Goal: Book appointment/travel/reservation

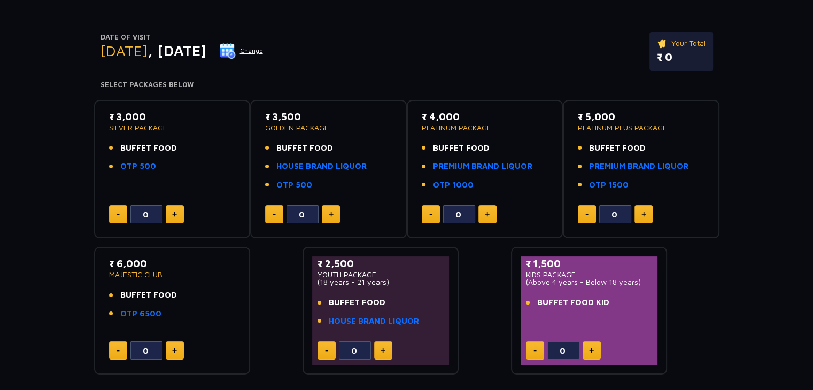
scroll to position [107, 0]
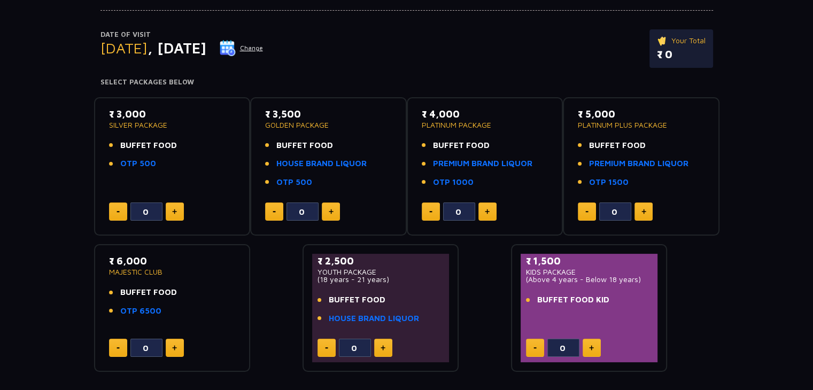
click at [176, 212] on img at bounding box center [174, 211] width 5 height 5
type input "2"
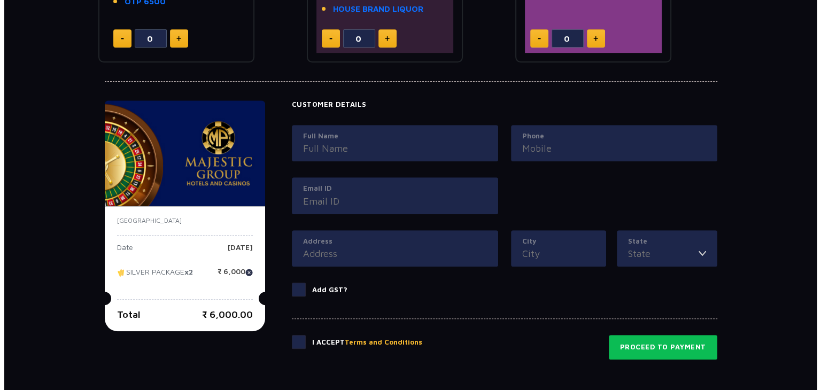
scroll to position [481, 0]
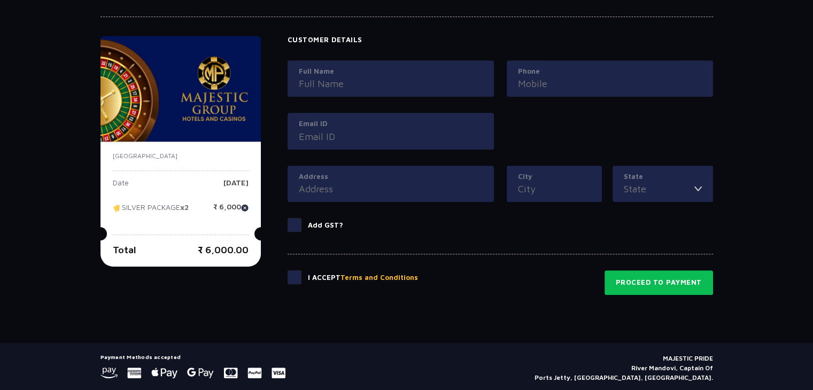
click at [317, 76] on input "Full Name" at bounding box center [391, 83] width 184 height 14
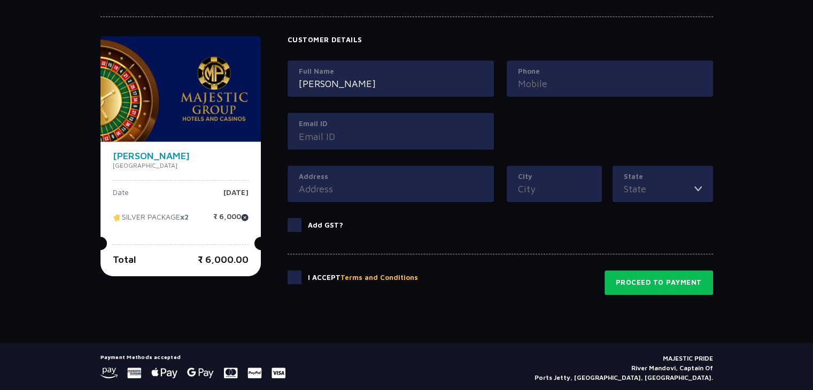
type input "[PERSON_NAME]"
click at [528, 84] on input "Phone" at bounding box center [610, 83] width 184 height 14
type input "9840713707"
click at [340, 140] on input "Email ID" at bounding box center [391, 136] width 184 height 14
type input "[EMAIL_ADDRESS][DOMAIN_NAME]"
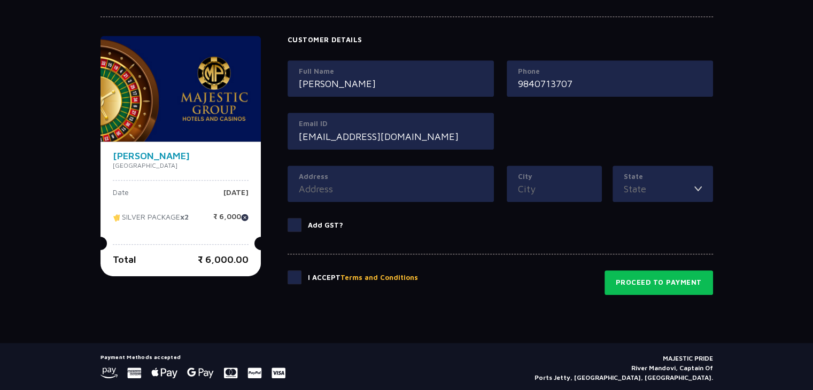
click at [520, 135] on div "Full Name [PERSON_NAME] Phone [PHONE_NUMBER] Email ID [EMAIL_ADDRESS][DOMAIN_NA…" at bounding box center [500, 112] width 439 height 105
click at [322, 182] on input "Address" at bounding box center [391, 189] width 184 height 14
type input "[STREET_ADDRESS]"
type input "[GEOGRAPHIC_DATA]"
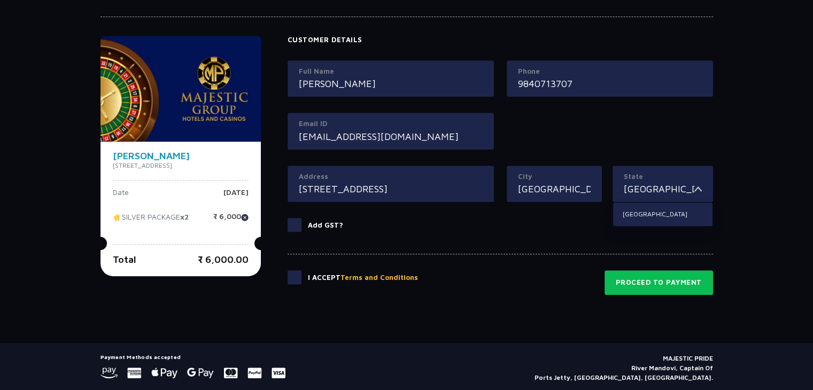
click at [390, 278] on button "Terms and Conditions" at bounding box center [380, 278] width 78 height 11
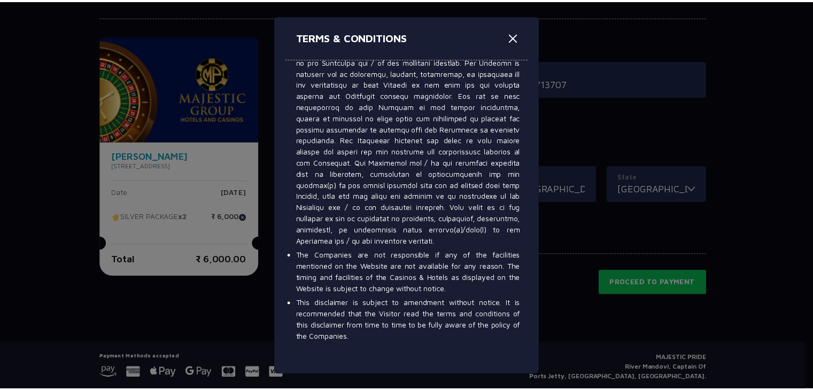
scroll to position [6612, 0]
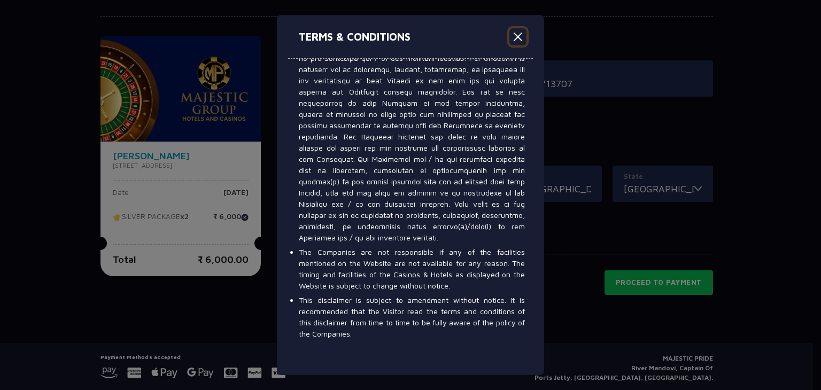
click at [522, 42] on button "Close" at bounding box center [518, 36] width 17 height 17
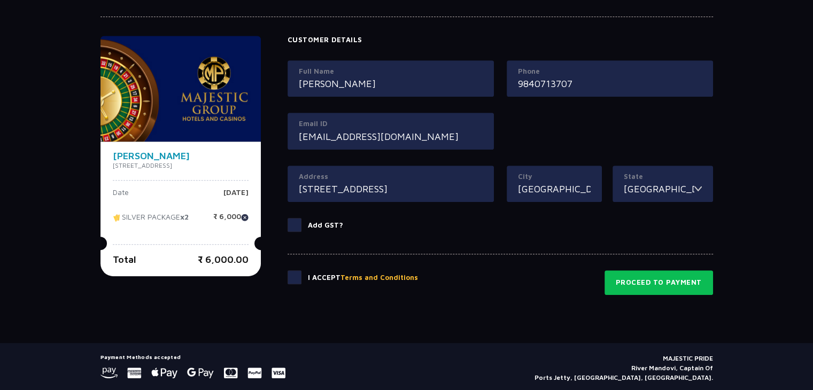
click at [302, 279] on span at bounding box center [295, 278] width 14 height 14
click at [0, 0] on input "checkbox" at bounding box center [0, 0] width 0 height 0
click at [663, 279] on button "Proceed to Payment" at bounding box center [659, 283] width 109 height 25
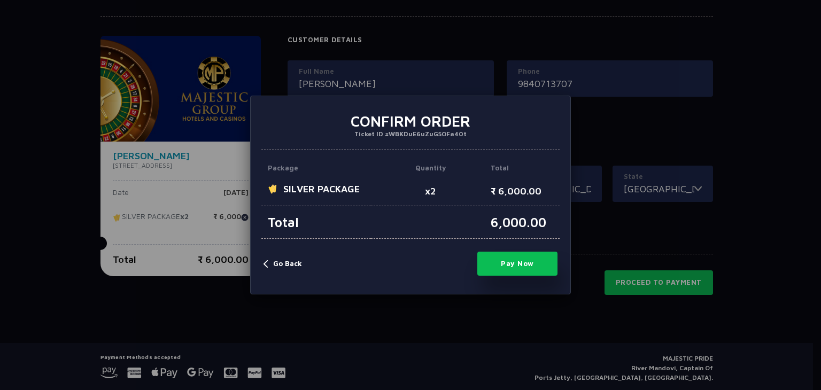
click at [516, 261] on button "Pay Now" at bounding box center [518, 264] width 80 height 24
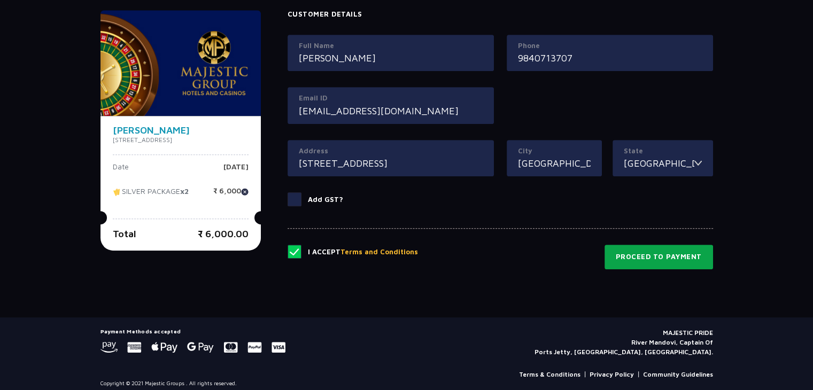
scroll to position [521, 0]
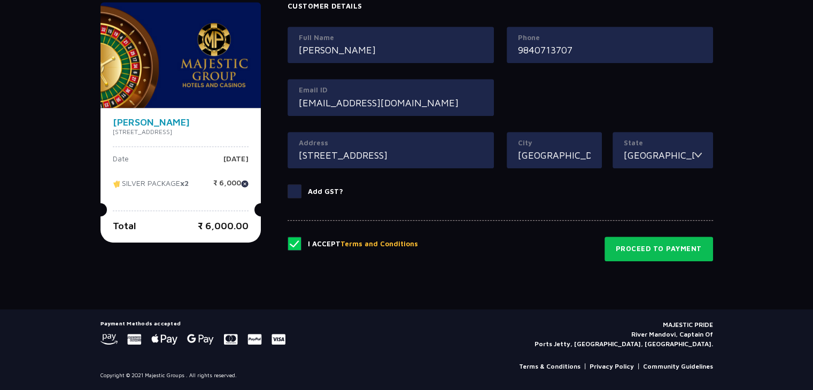
type input "0"
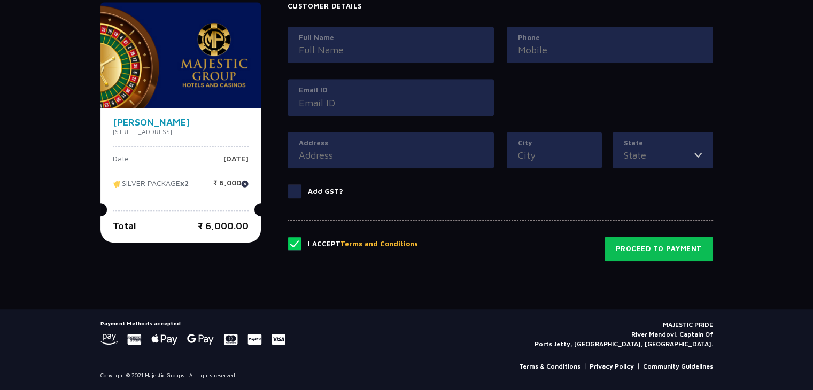
scroll to position [217, 0]
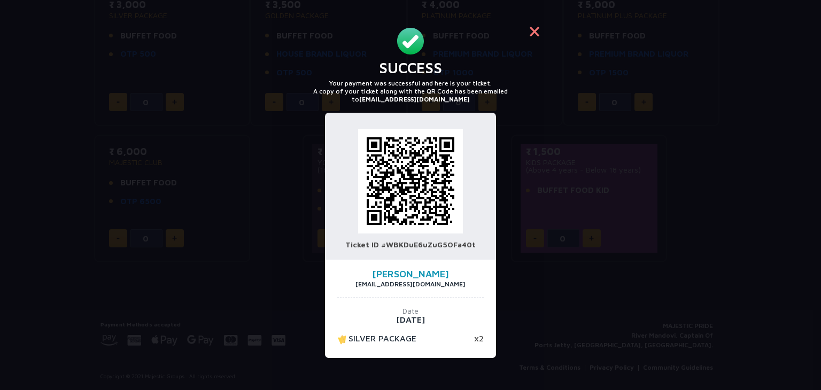
click at [539, 35] on button "×" at bounding box center [535, 31] width 26 height 26
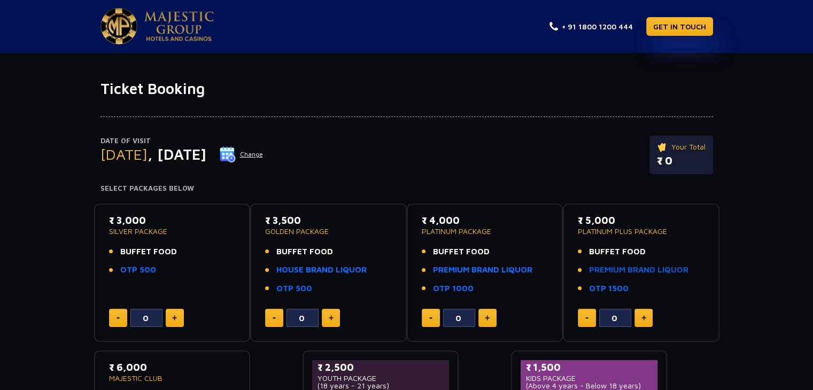
scroll to position [0, 0]
